Goal: Transaction & Acquisition: Purchase product/service

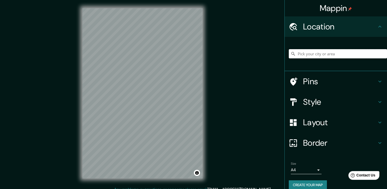
click at [340, 56] on input "Pick your city or area" at bounding box center [338, 53] width 98 height 9
click at [307, 54] on input "Pick your city or area" at bounding box center [338, 53] width 98 height 9
paste input "[GEOGRAPHIC_DATA]"
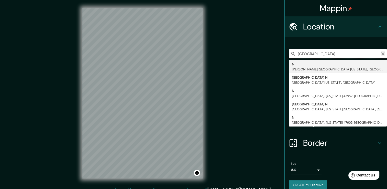
type input "[GEOGRAPHIC_DATA]"
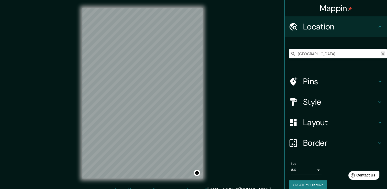
click at [381, 54] on icon "Clear" at bounding box center [383, 54] width 4 height 4
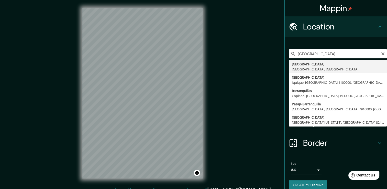
type input "[GEOGRAPHIC_DATA], [GEOGRAPHIC_DATA], [GEOGRAPHIC_DATA]"
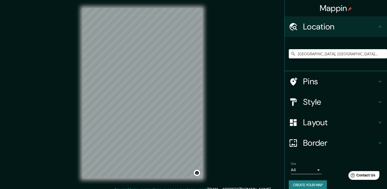
click at [317, 106] on h4 "Style" at bounding box center [340, 102] width 74 height 10
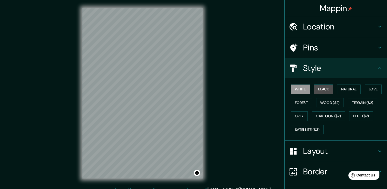
click at [324, 90] on button "Black" at bounding box center [323, 89] width 19 height 9
click at [377, 2] on div "Mappin" at bounding box center [336, 8] width 102 height 16
click at [222, 80] on div "Mappin Location Barranquilla, Atlántico, Colombia Pins Style White Black Natura…" at bounding box center [193, 97] width 387 height 195
click at [320, 91] on button "Black" at bounding box center [323, 89] width 19 height 9
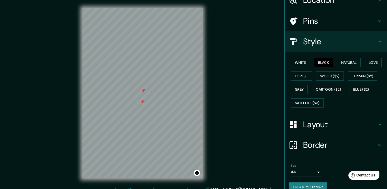
scroll to position [35, 0]
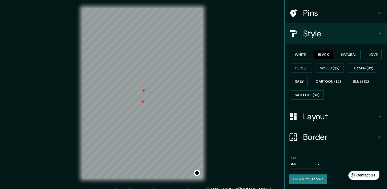
click at [306, 177] on button "Create your map" at bounding box center [308, 178] width 38 height 9
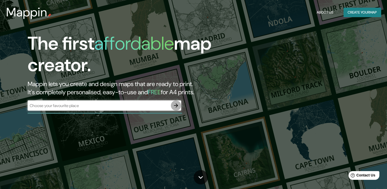
click at [177, 105] on icon "button" at bounding box center [176, 105] width 4 height 4
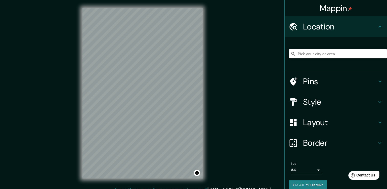
click at [314, 54] on input "Pick your city or area" at bounding box center [338, 53] width 98 height 9
click at [320, 102] on h4 "Style" at bounding box center [340, 102] width 74 height 10
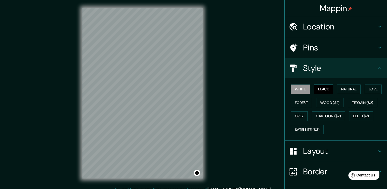
click at [321, 90] on button "Black" at bounding box center [323, 89] width 19 height 9
click at [376, 4] on div "Mappin" at bounding box center [336, 8] width 102 height 16
click at [376, 7] on div "Mappin" at bounding box center [336, 8] width 102 height 16
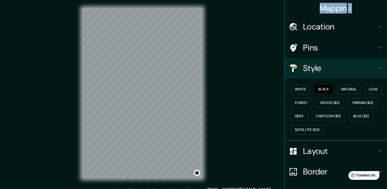
click at [376, 7] on div "Mappin" at bounding box center [336, 8] width 102 height 16
drag, startPoint x: 376, startPoint y: 7, endPoint x: 361, endPoint y: 19, distance: 19.5
click at [361, 19] on div "Location" at bounding box center [336, 26] width 102 height 20
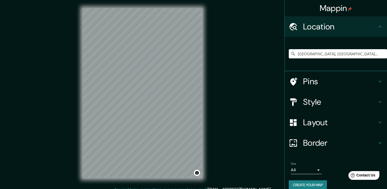
click at [273, 73] on div "Mappin Location [GEOGRAPHIC_DATA], [GEOGRAPHIC_DATA], [GEOGRAPHIC_DATA] Pins St…" at bounding box center [193, 97] width 387 height 195
click at [131, 8] on div at bounding box center [142, 8] width 120 height 0
click at [132, 119] on div at bounding box center [133, 117] width 4 height 4
click at [133, 118] on div at bounding box center [133, 117] width 4 height 4
click at [317, 97] on h4 "Style" at bounding box center [340, 102] width 74 height 10
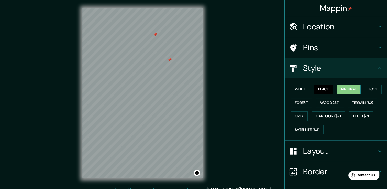
click at [348, 90] on button "Natural" at bounding box center [349, 89] width 24 height 9
click at [301, 102] on button "Forest" at bounding box center [301, 102] width 21 height 9
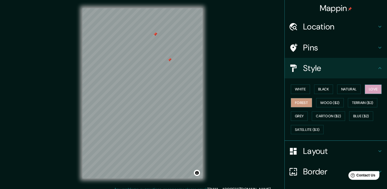
click at [367, 90] on button "Love" at bounding box center [373, 89] width 17 height 9
click at [351, 91] on button "Natural" at bounding box center [349, 89] width 24 height 9
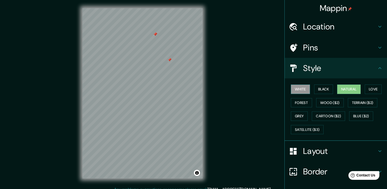
click at [301, 90] on button "White" at bounding box center [300, 89] width 19 height 9
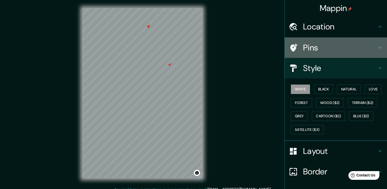
click at [323, 45] on h4 "Pins" at bounding box center [340, 48] width 74 height 10
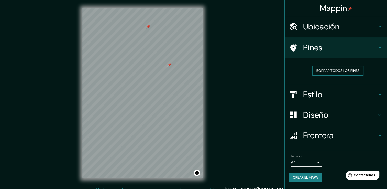
click at [327, 70] on font "Borrar todos los pines" at bounding box center [338, 71] width 43 height 6
click at [340, 28] on h4 "Ubicación" at bounding box center [340, 27] width 74 height 10
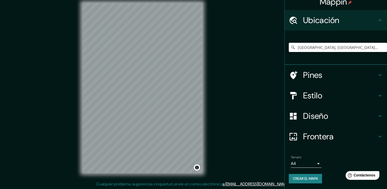
scroll to position [6, 0]
click at [320, 116] on h4 "Diseño" at bounding box center [340, 116] width 74 height 10
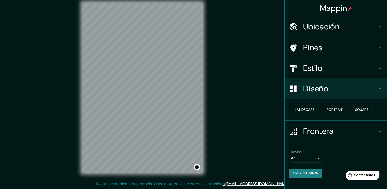
scroll to position [0, 0]
click at [307, 109] on font "Paisaje" at bounding box center [301, 110] width 13 height 6
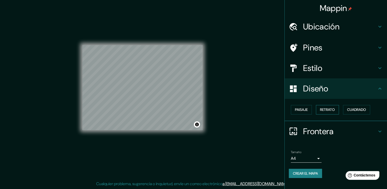
click at [325, 109] on font "Retrato" at bounding box center [327, 110] width 15 height 6
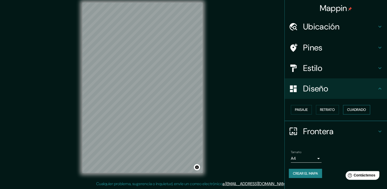
click at [352, 110] on font "Cuadrado" at bounding box center [356, 110] width 19 height 6
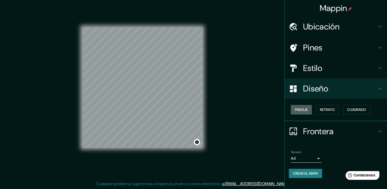
click at [301, 108] on font "Paisaje" at bounding box center [301, 110] width 13 height 6
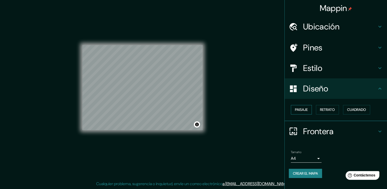
click at [301, 108] on font "Paisaje" at bounding box center [301, 110] width 13 height 6
click at [330, 92] on h4 "Diseño" at bounding box center [340, 88] width 74 height 10
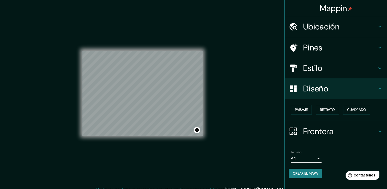
click at [327, 62] on div "Estilo" at bounding box center [336, 68] width 102 height 20
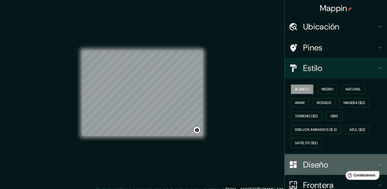
click at [307, 161] on h4 "Diseño" at bounding box center [340, 165] width 74 height 10
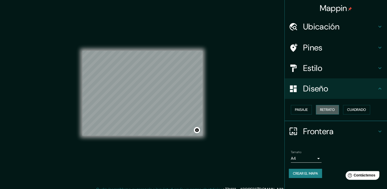
click at [326, 109] on font "Retrato" at bounding box center [327, 110] width 15 height 6
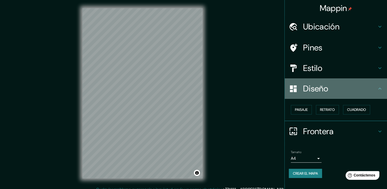
click at [381, 89] on icon at bounding box center [380, 89] width 6 height 6
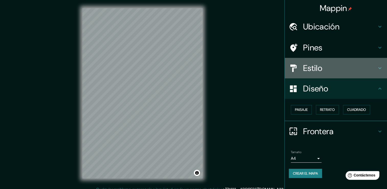
click at [379, 71] on div "Estilo" at bounding box center [336, 68] width 102 height 20
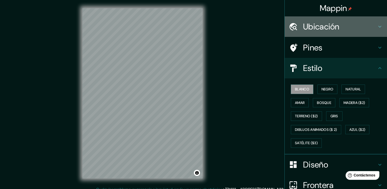
click at [336, 31] on h4 "Ubicación" at bounding box center [340, 27] width 74 height 10
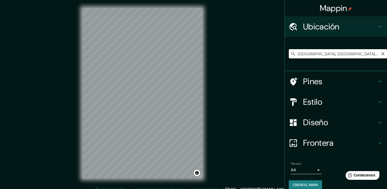
click at [364, 54] on input "[GEOGRAPHIC_DATA], [GEOGRAPHIC_DATA], [GEOGRAPHIC_DATA]" at bounding box center [338, 53] width 98 height 9
click at [313, 102] on h4 "Estilo" at bounding box center [340, 102] width 74 height 10
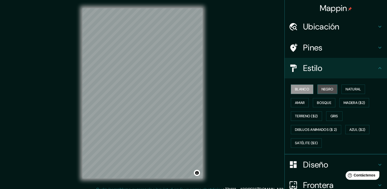
click at [326, 88] on font "Negro" at bounding box center [328, 89] width 12 height 6
click at [336, 24] on h4 "Ubicación" at bounding box center [340, 27] width 74 height 10
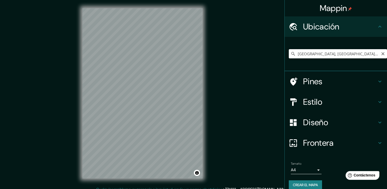
click at [355, 54] on input "[GEOGRAPHIC_DATA], [GEOGRAPHIC_DATA], [GEOGRAPHIC_DATA]" at bounding box center [338, 53] width 98 height 9
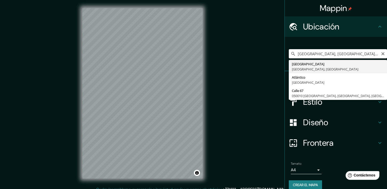
paste input "[GEOGRAPHIC_DATA]"
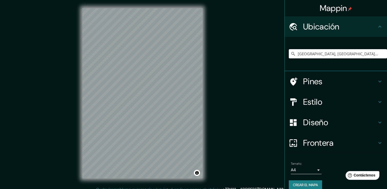
click at [355, 54] on input "[GEOGRAPHIC_DATA], [GEOGRAPHIC_DATA], [GEOGRAPHIC_DATA]" at bounding box center [338, 53] width 98 height 9
click at [355, 56] on input "[GEOGRAPHIC_DATA], [GEOGRAPHIC_DATA], [GEOGRAPHIC_DATA]" at bounding box center [338, 53] width 98 height 9
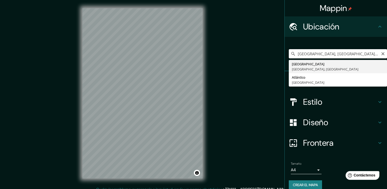
click at [370, 54] on input "[GEOGRAPHIC_DATA], [GEOGRAPHIC_DATA], [GEOGRAPHIC_DATA] calle" at bounding box center [338, 53] width 98 height 9
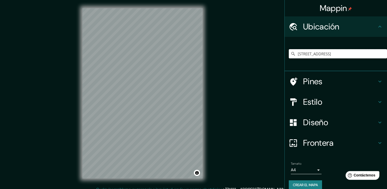
type input "[STREET_ADDRESS]"
click at [304, 185] on font "Crear el mapa" at bounding box center [305, 185] width 25 height 6
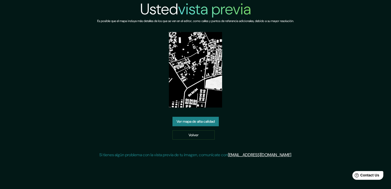
click at [201, 119] on link "Ver mapa de alta calidad" at bounding box center [196, 121] width 46 height 9
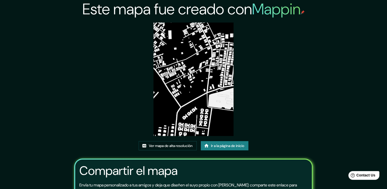
click at [192, 75] on img at bounding box center [194, 79] width 80 height 113
click at [215, 143] on font "Ir a la página de inicio" at bounding box center [227, 146] width 33 height 6
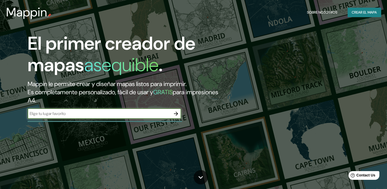
click at [175, 112] on icon "button" at bounding box center [176, 114] width 6 height 6
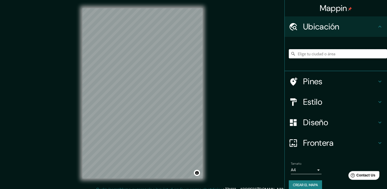
click at [319, 55] on input "Elige tu ciudad o área" at bounding box center [338, 53] width 98 height 9
click at [361, 55] on input "[GEOGRAPHIC_DATA], [GEOGRAPHIC_DATA], [GEOGRAPHIC_DATA]" at bounding box center [338, 53] width 98 height 9
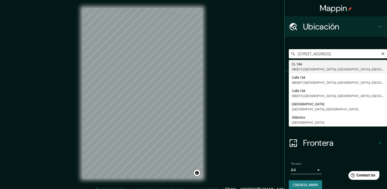
type input "Cl 134, 080013 Barranquilla, Atlántico, Colombia"
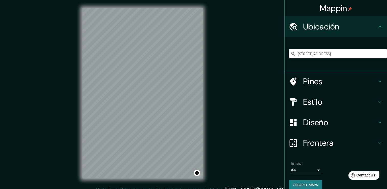
click at [321, 104] on h4 "Estilo" at bounding box center [340, 102] width 74 height 10
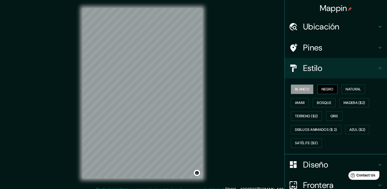
click at [322, 91] on font "Negro" at bounding box center [328, 89] width 12 height 6
click at [326, 27] on h4 "Ubicación" at bounding box center [340, 27] width 74 height 10
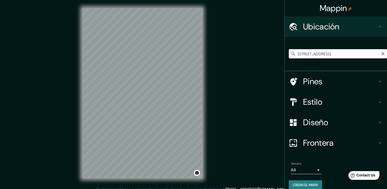
click at [355, 56] on input "Cl 134, 080013 Barranquilla, Atlántico, Colombia" at bounding box center [338, 53] width 98 height 9
click at [374, 54] on input "Cl 134, 080013 Barranquilla, Atlántico, Colombia" at bounding box center [338, 53] width 98 height 9
click at [135, 189] on html "Mappin Ubicación Cl 134, 080013 Barranquilla, Atlántico, Colombia Pines Estilo …" at bounding box center [193, 94] width 387 height 189
click at [180, 189] on html "Mappin Ubicación Cl 134, 080013 Barranquilla, Atlántico, Colombia Pines Estilo …" at bounding box center [193, 94] width 387 height 189
click at [148, 189] on html "Mappin Ubicación Cl 134, 080013 Barranquilla, Atlántico, Colombia Pines Estilo …" at bounding box center [193, 94] width 387 height 189
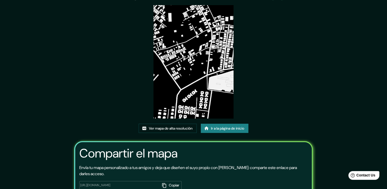
scroll to position [52, 0]
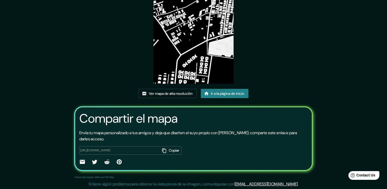
click at [172, 151] on font "Copiar" at bounding box center [174, 150] width 10 height 6
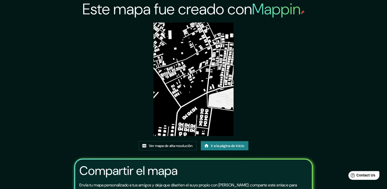
scroll to position [0, 0]
click at [189, 81] on img at bounding box center [194, 79] width 80 height 113
click at [177, 144] on font "Ver mapa de alta resolución" at bounding box center [171, 146] width 44 height 6
